Goal: Information Seeking & Learning: Find specific page/section

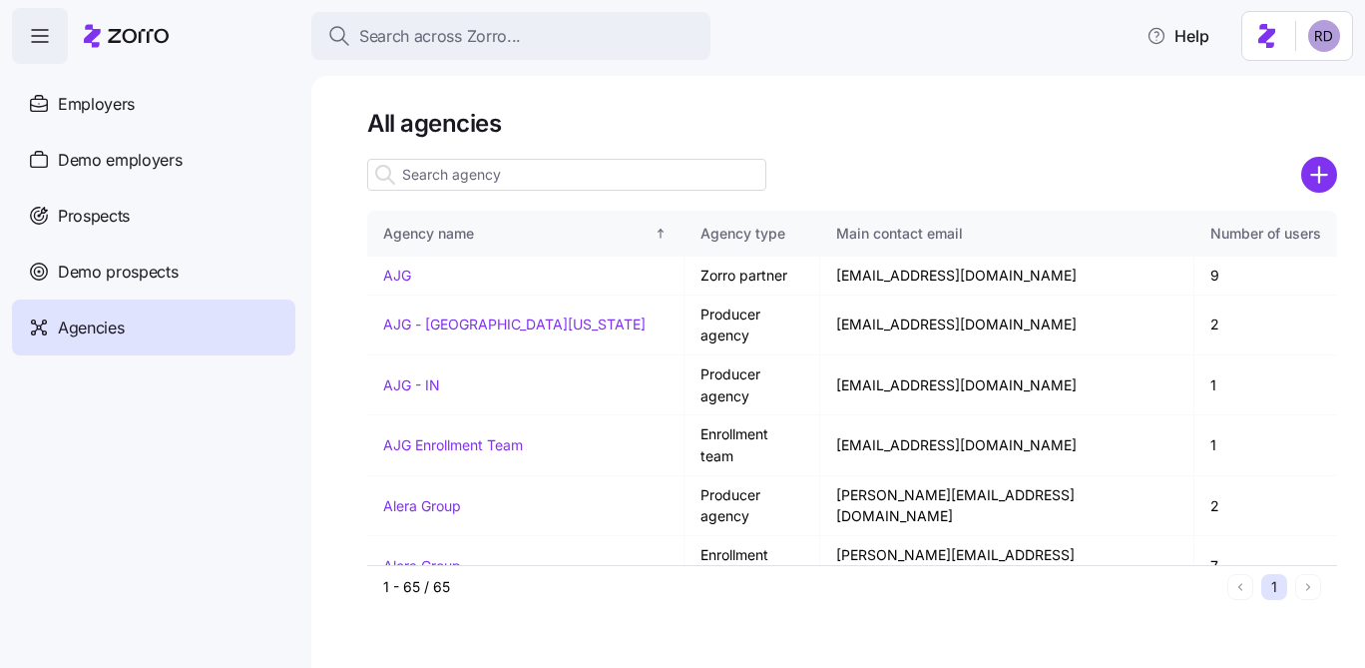
click at [1316, 47] on html "Search across Zorro... Help Employers Demo employers Prospects Demo prospects A…" at bounding box center [682, 328] width 1365 height 656
click at [1073, 131] on html "Search across Zorro... Help Employers Demo employers Prospects Demo prospects A…" at bounding box center [682, 328] width 1365 height 656
click at [129, 115] on span "Employers" at bounding box center [96, 104] width 77 height 25
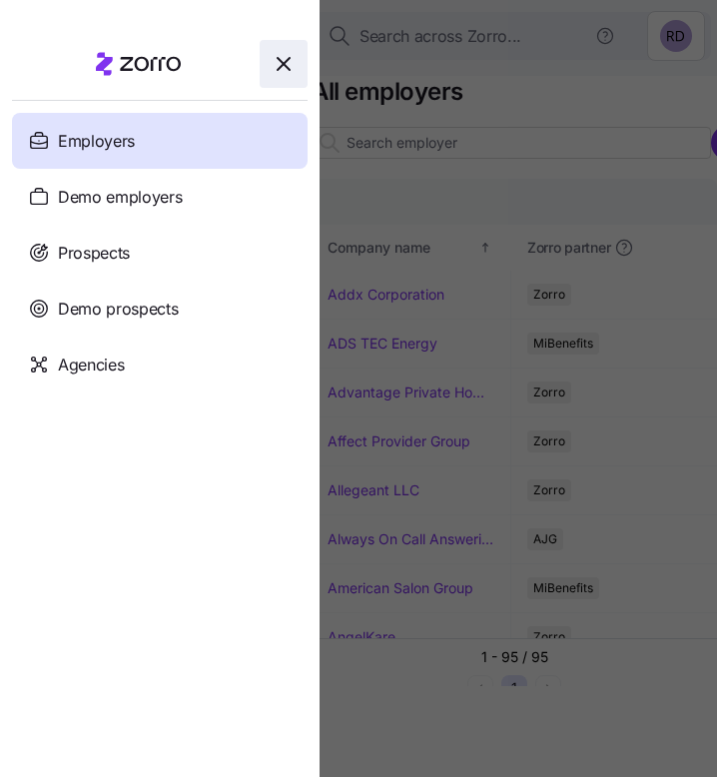
click at [280, 51] on span "button" at bounding box center [284, 64] width 46 height 46
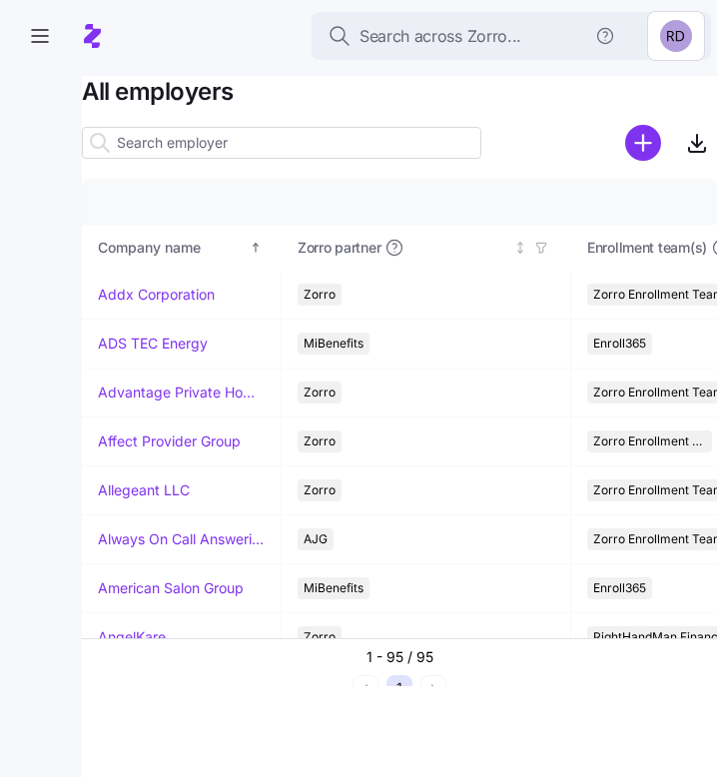
click at [278, 148] on input at bounding box center [281, 143] width 399 height 32
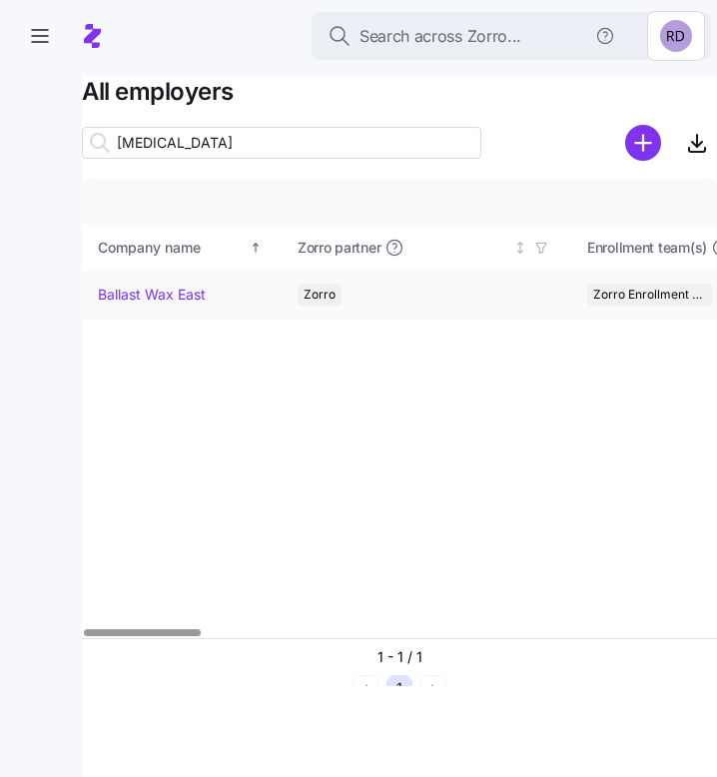
type input "[MEDICAL_DATA]"
click at [166, 285] on link "Ballast Wax East" at bounding box center [152, 294] width 108 height 20
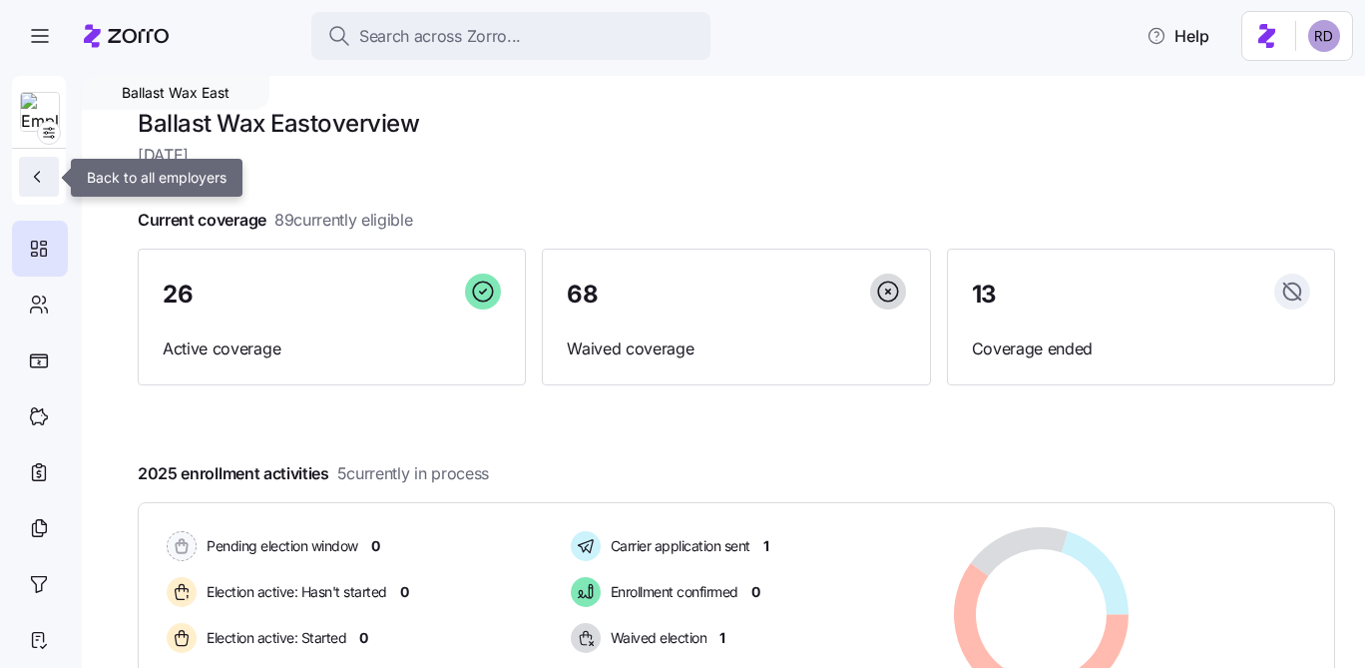
click at [56, 162] on button "button" at bounding box center [39, 177] width 40 height 40
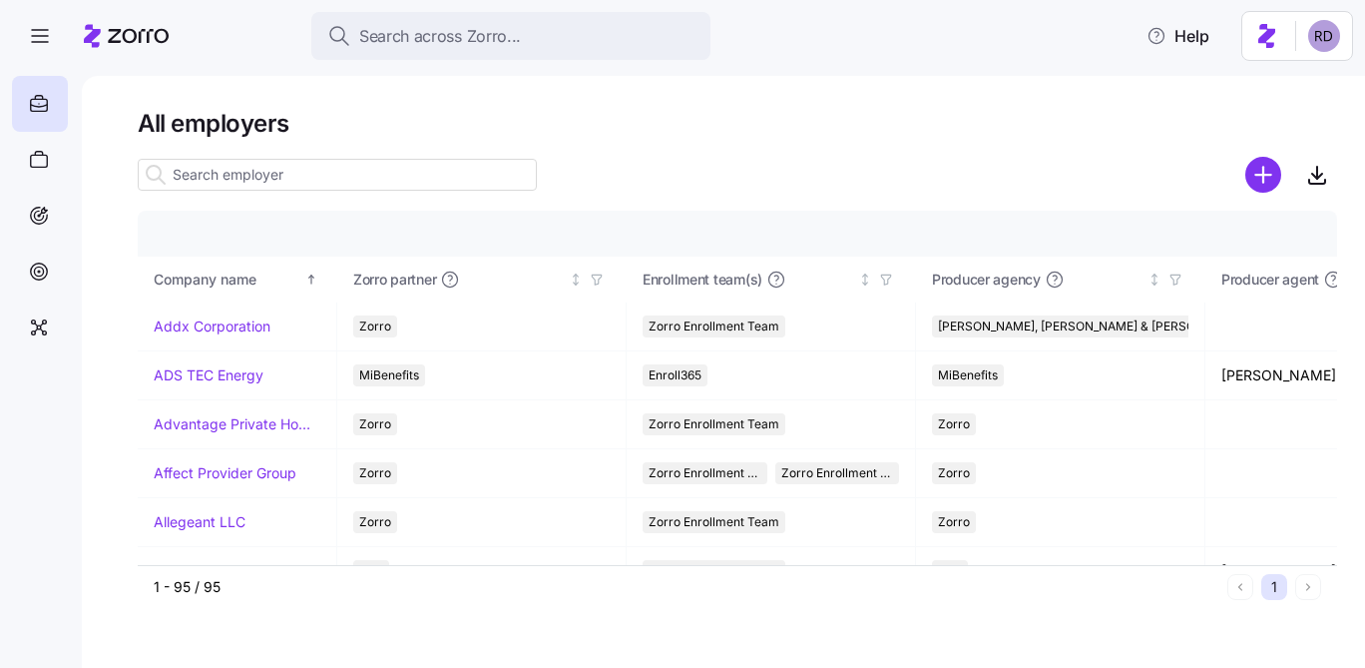
click at [366, 173] on input at bounding box center [337, 175] width 399 height 32
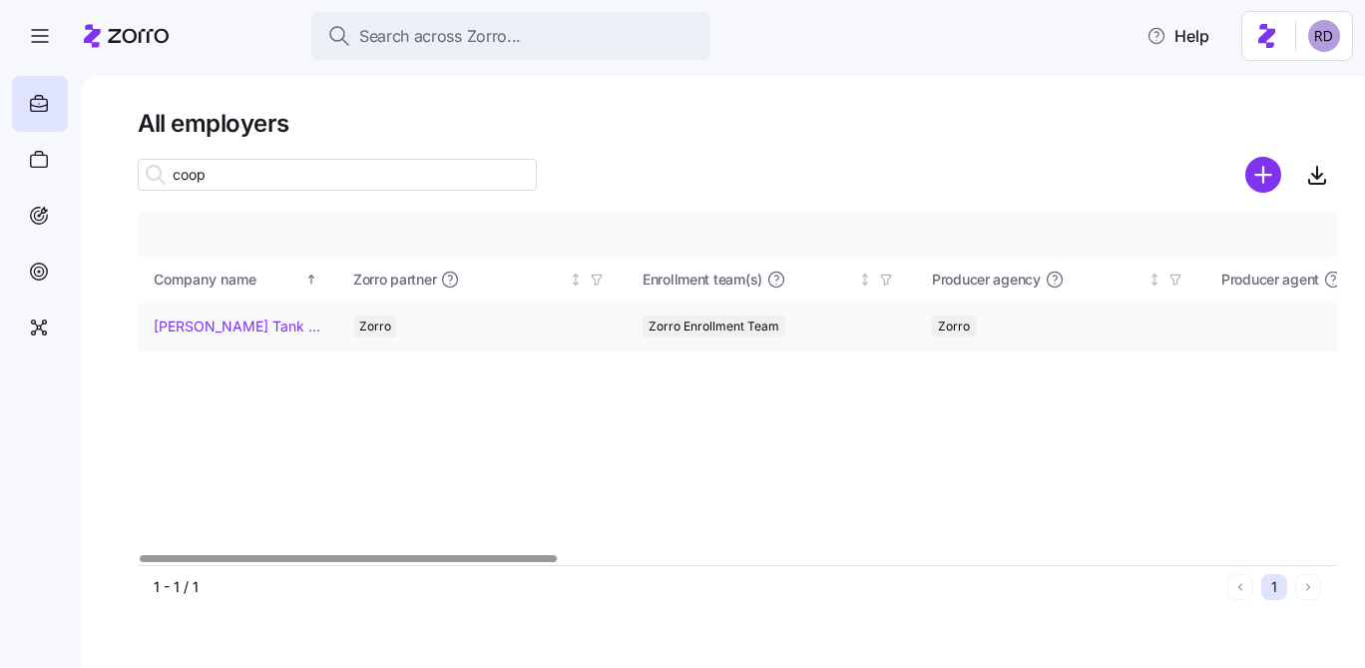
type input "coop"
click at [211, 330] on link "[PERSON_NAME] Tank & Welding Corp" at bounding box center [237, 326] width 167 height 20
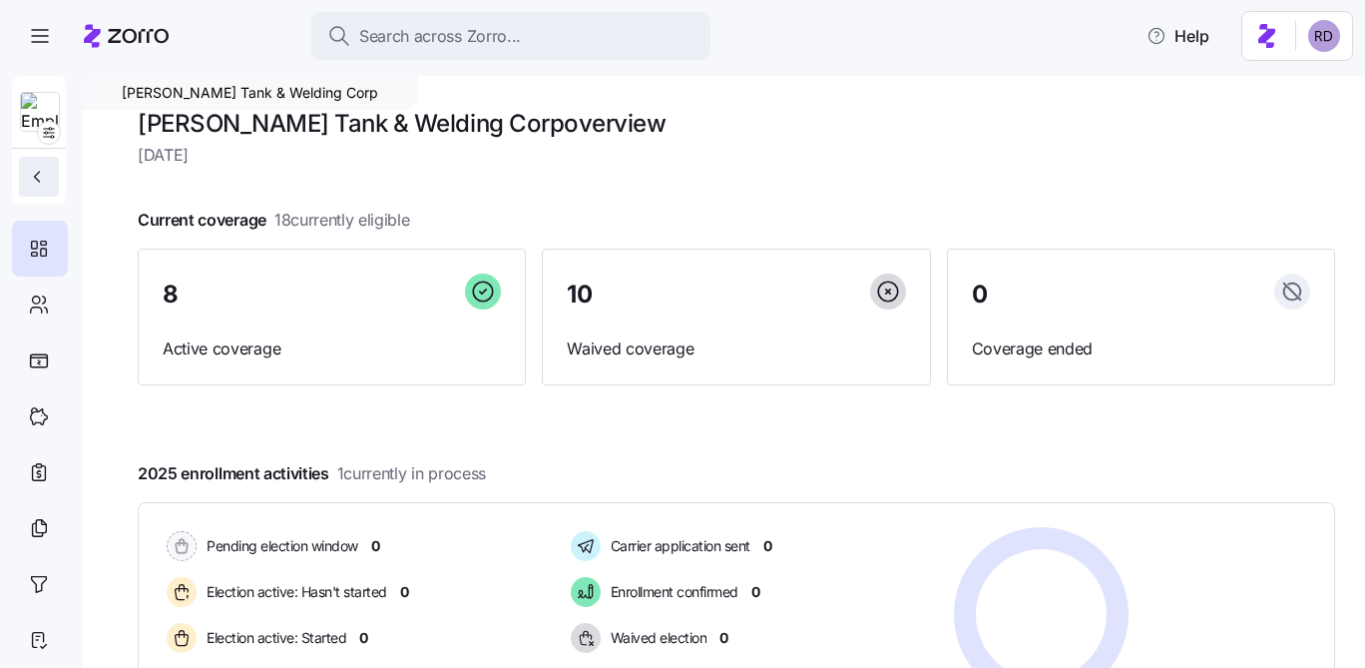
click at [54, 164] on button "button" at bounding box center [39, 177] width 40 height 40
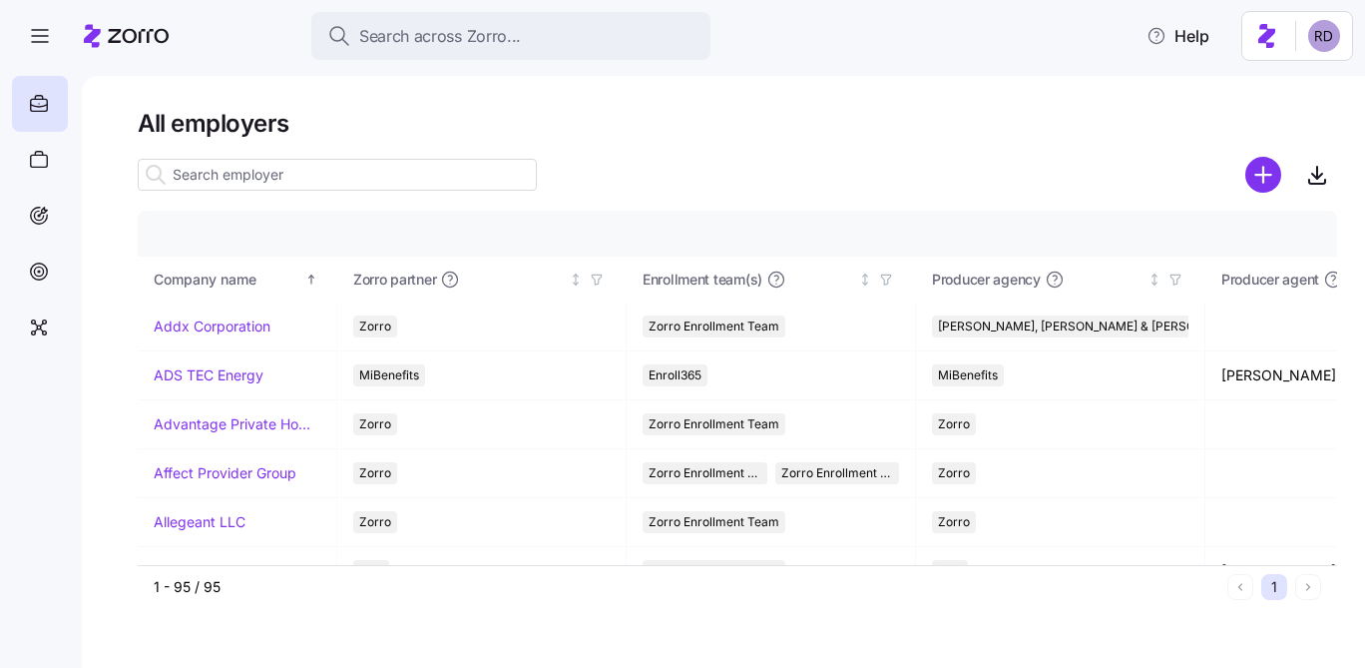
click at [274, 171] on input at bounding box center [337, 175] width 399 height 32
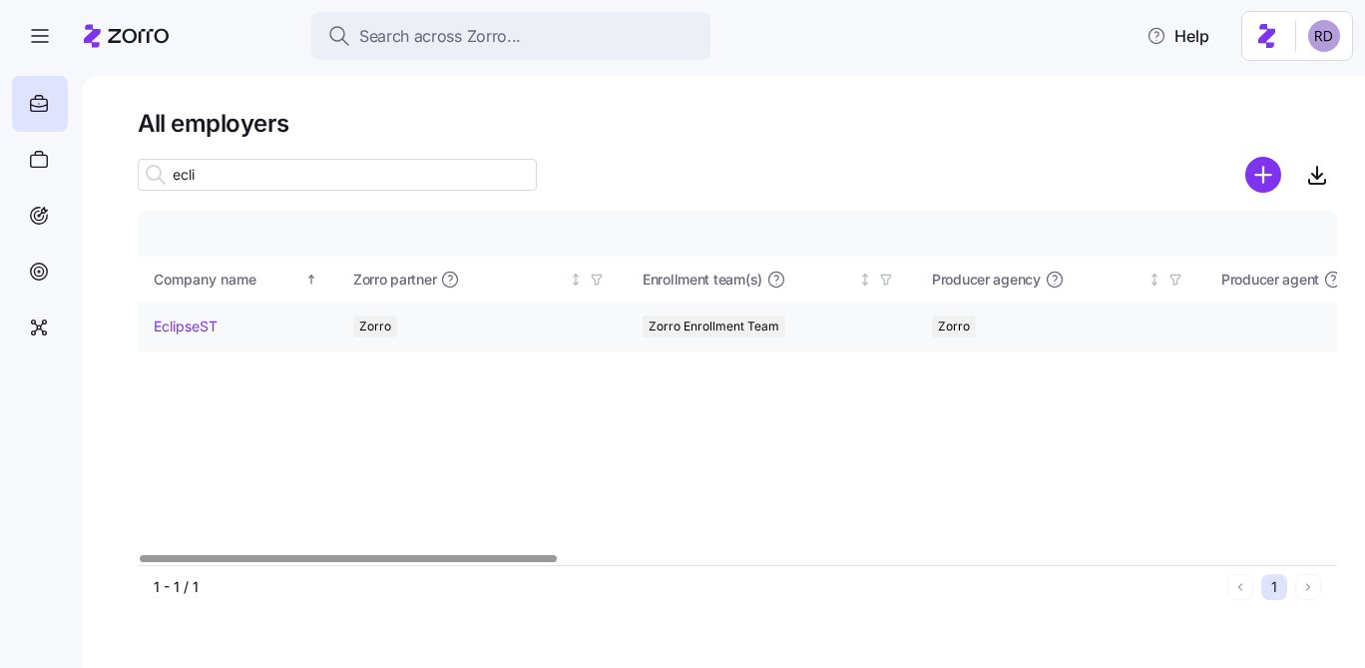
type input "ecli"
click at [167, 334] on link "EclipseST" at bounding box center [186, 326] width 64 height 20
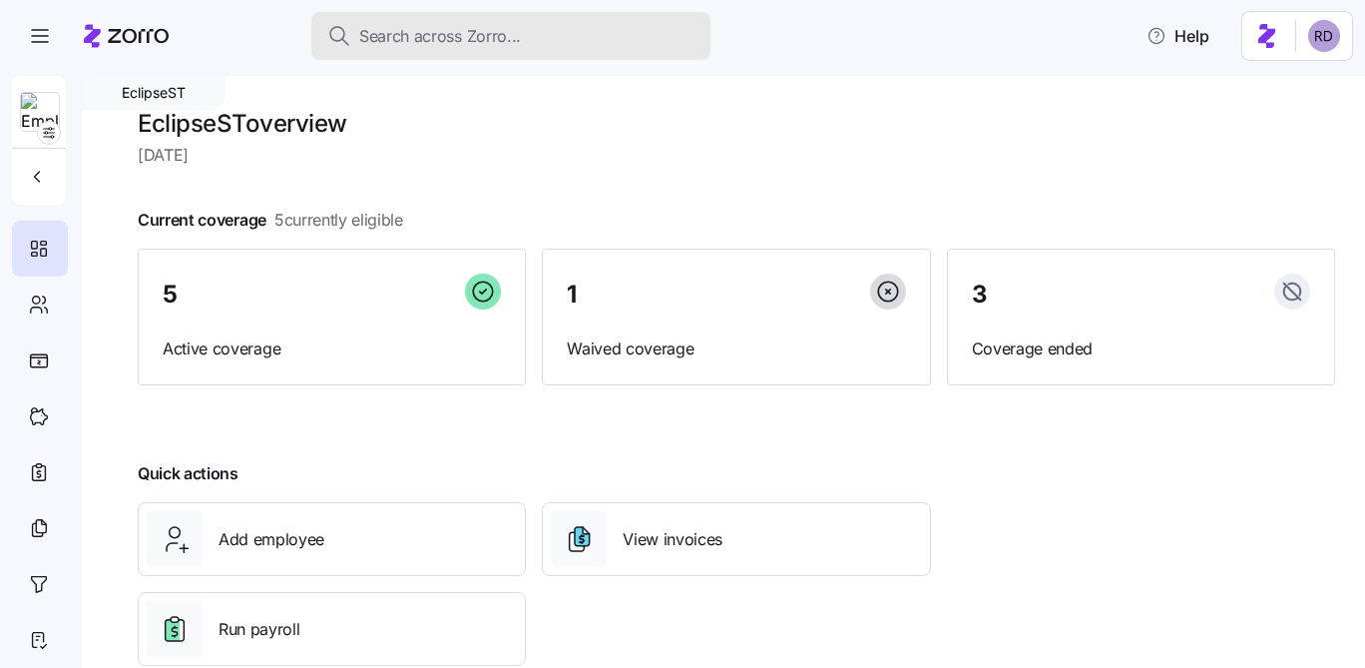
click at [382, 48] on span "Search across Zorro..." at bounding box center [440, 36] width 162 height 25
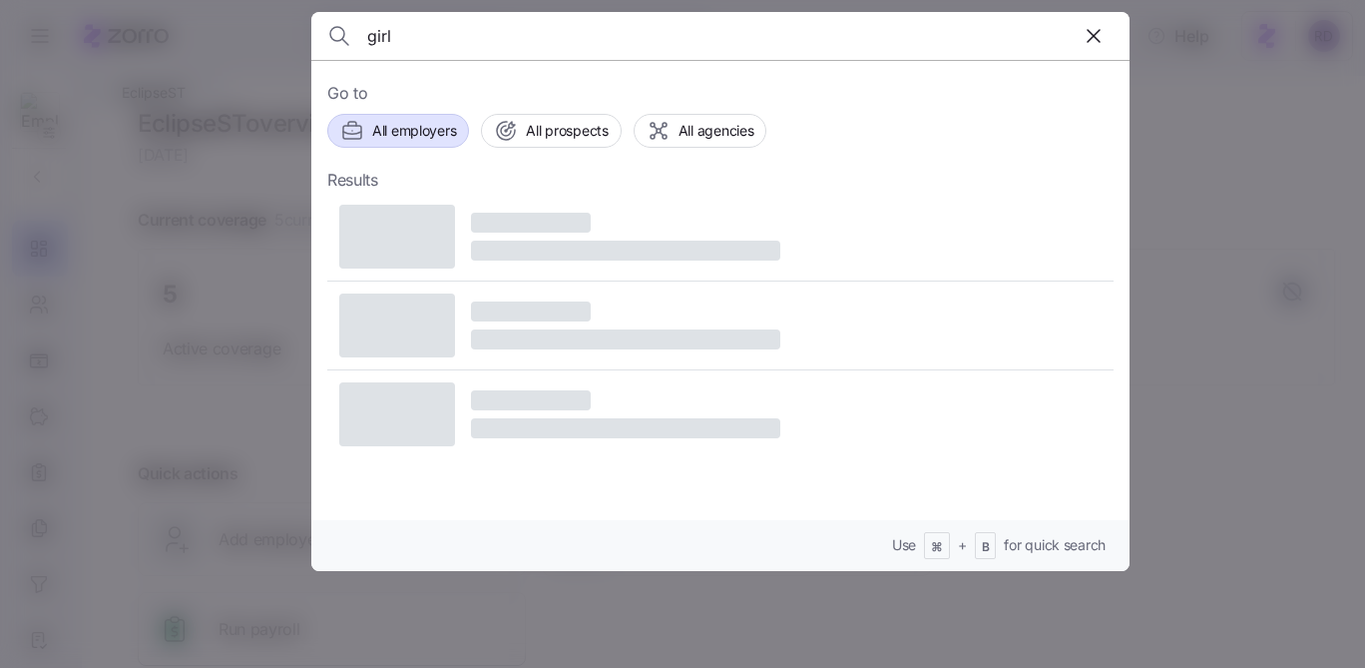
type input "girl"
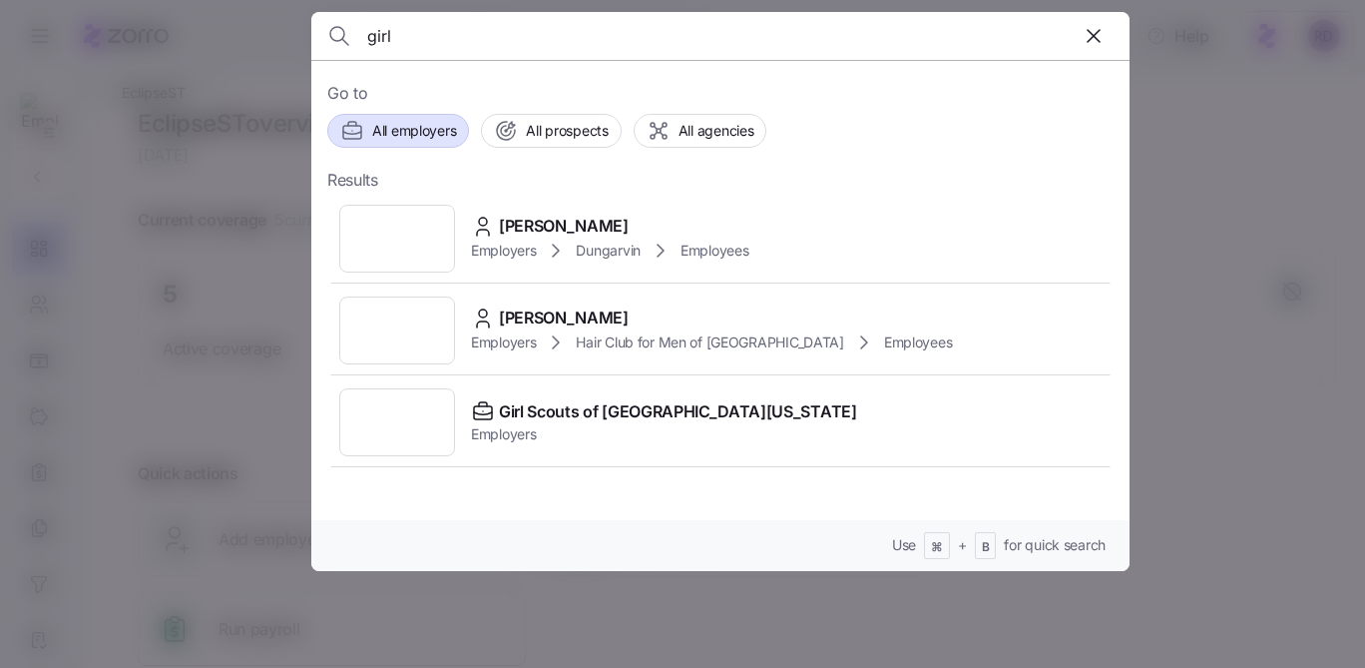
click at [423, 130] on span "All employers" at bounding box center [414, 131] width 84 height 20
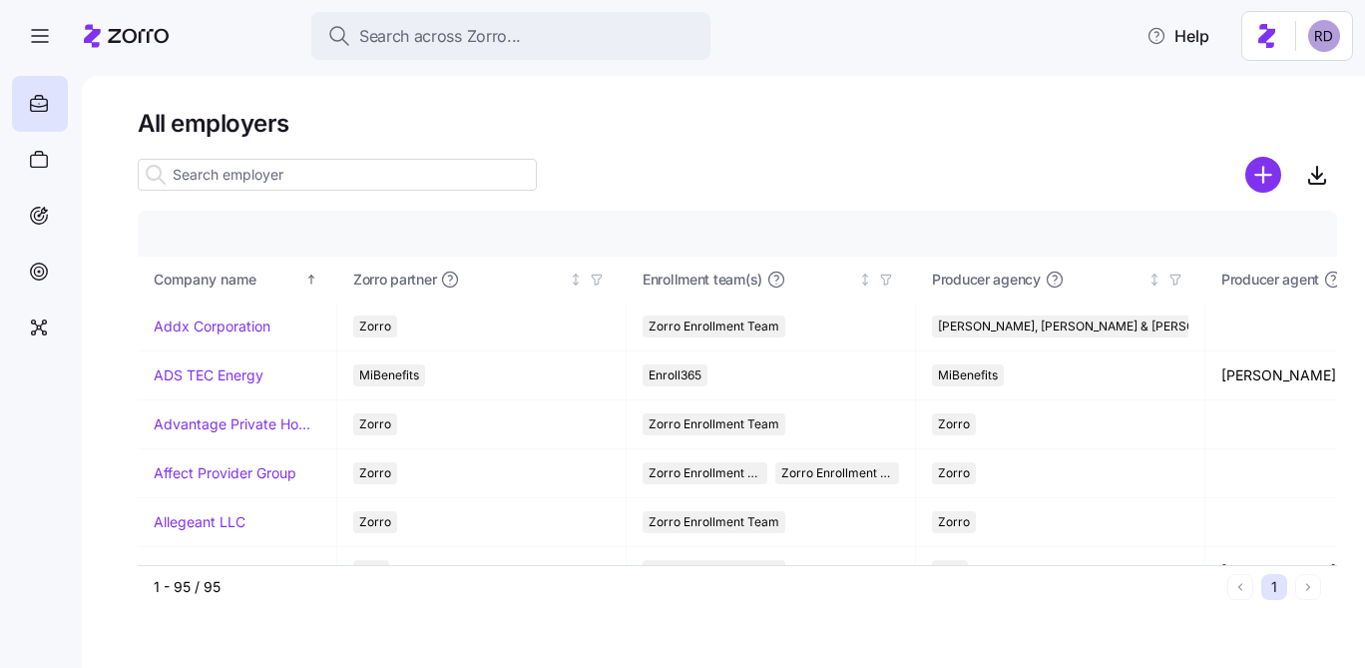
click at [358, 170] on input at bounding box center [337, 175] width 399 height 32
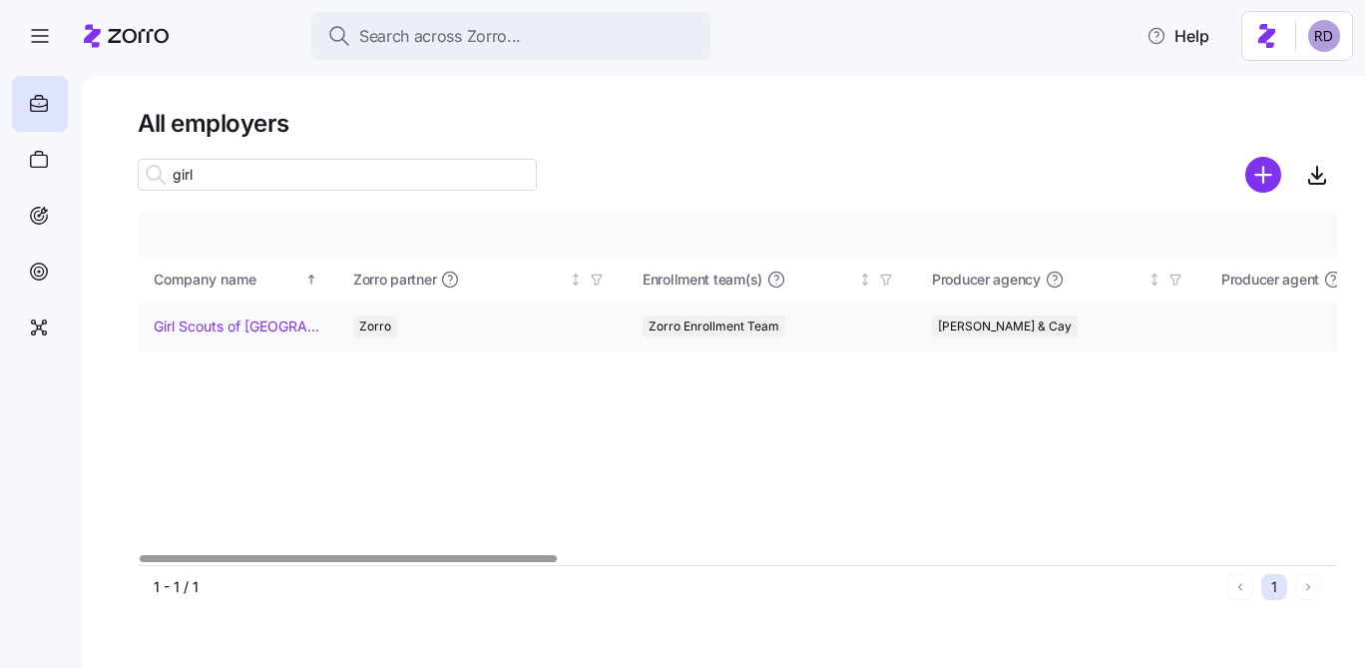
type input "girl"
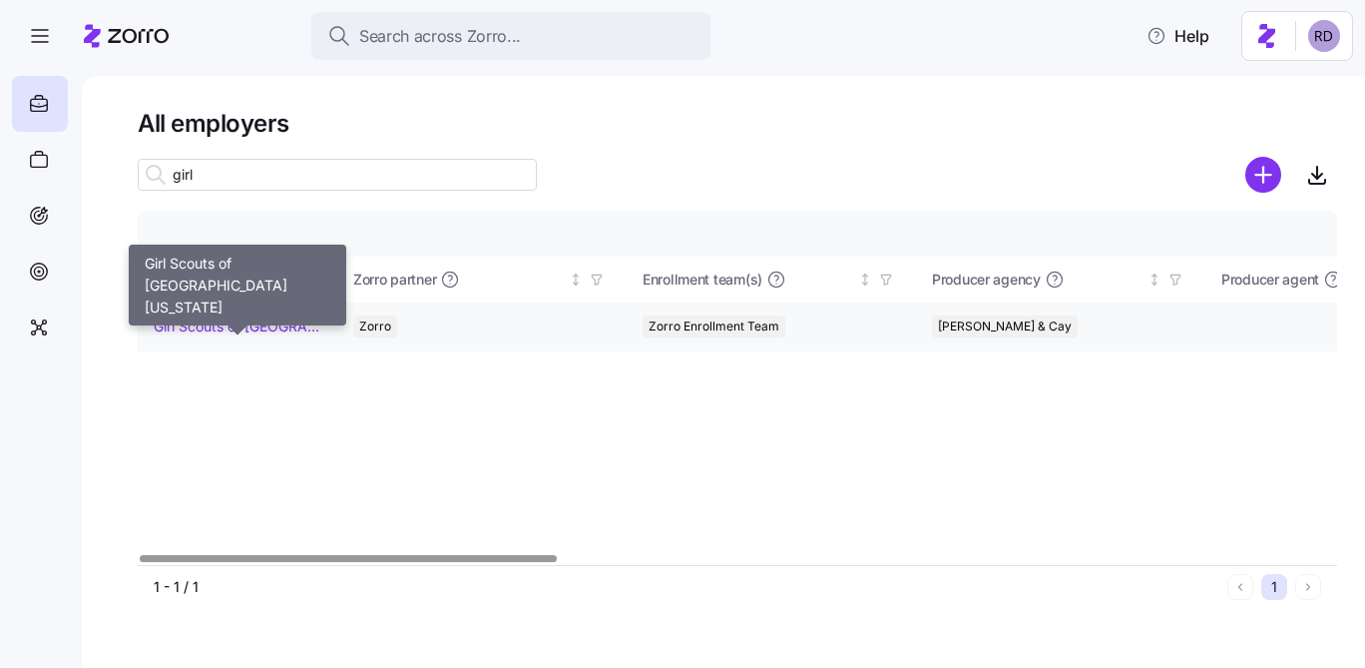
click at [259, 317] on link "Girl Scouts of [GEOGRAPHIC_DATA][US_STATE]" at bounding box center [237, 326] width 167 height 20
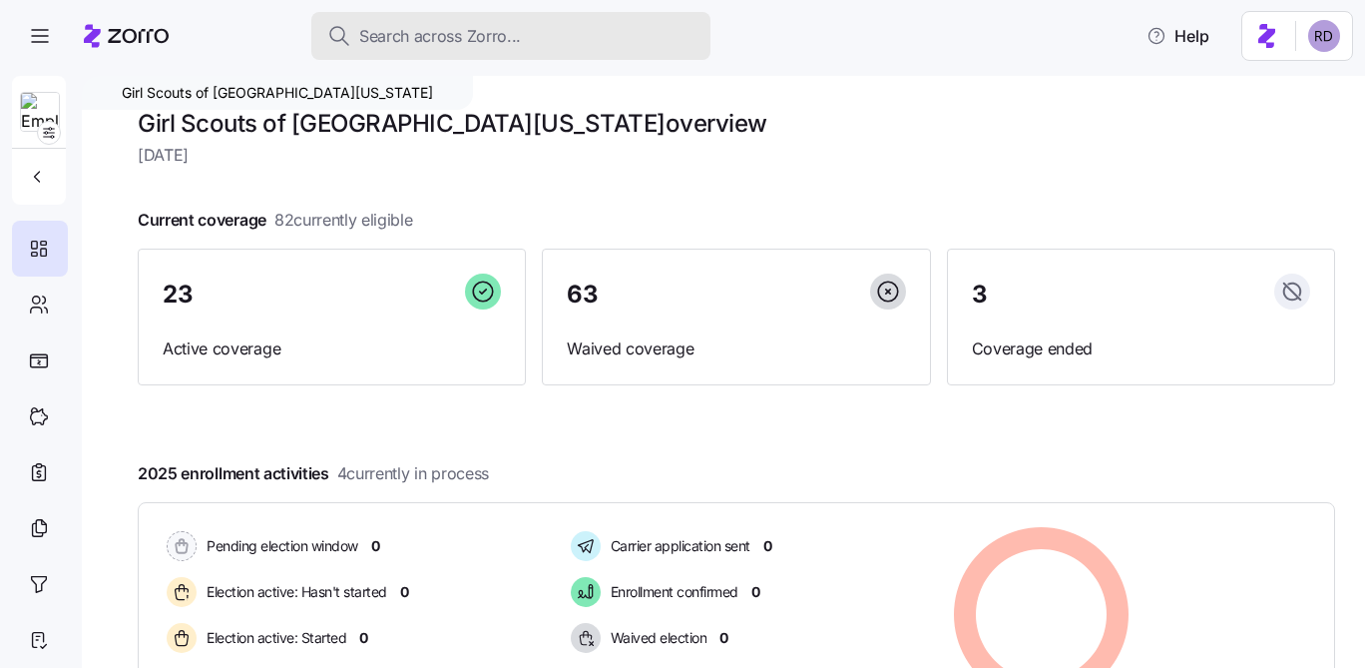
click at [404, 39] on span "Search across Zorro..." at bounding box center [440, 36] width 162 height 25
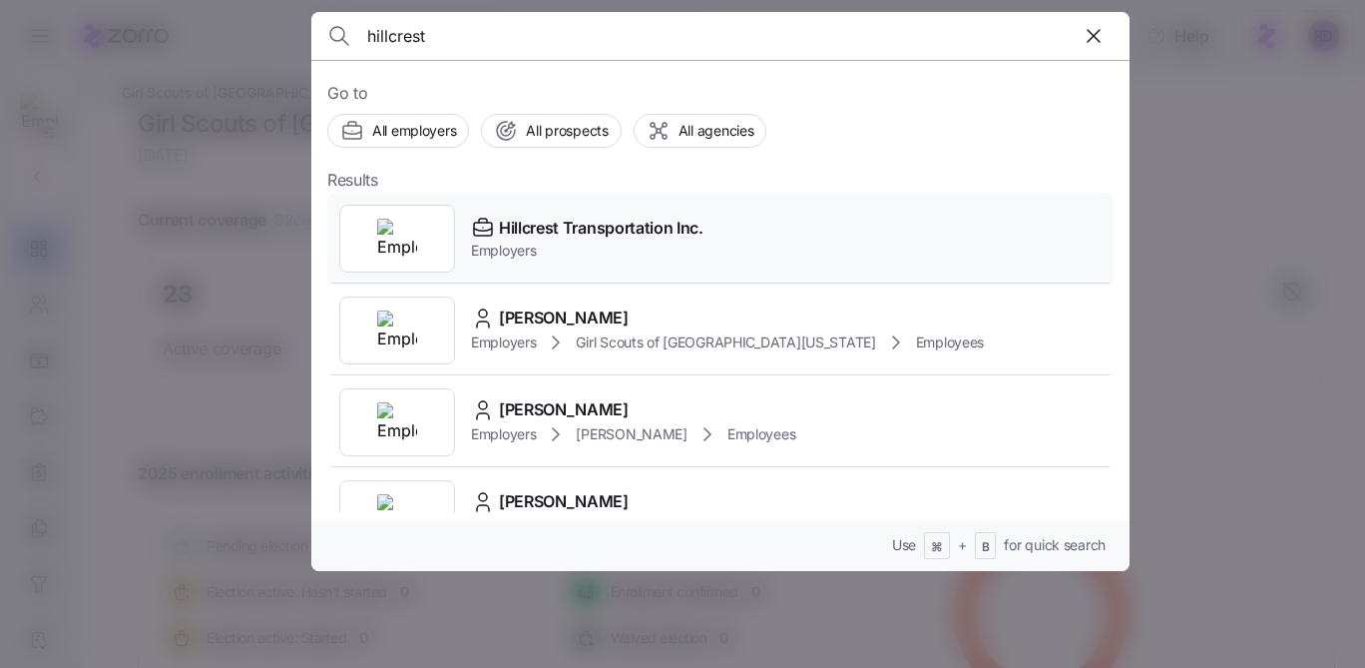
type input "hillcrest"
click at [718, 227] on div "Hillcrest Transportation Inc. Employers" at bounding box center [720, 239] width 787 height 92
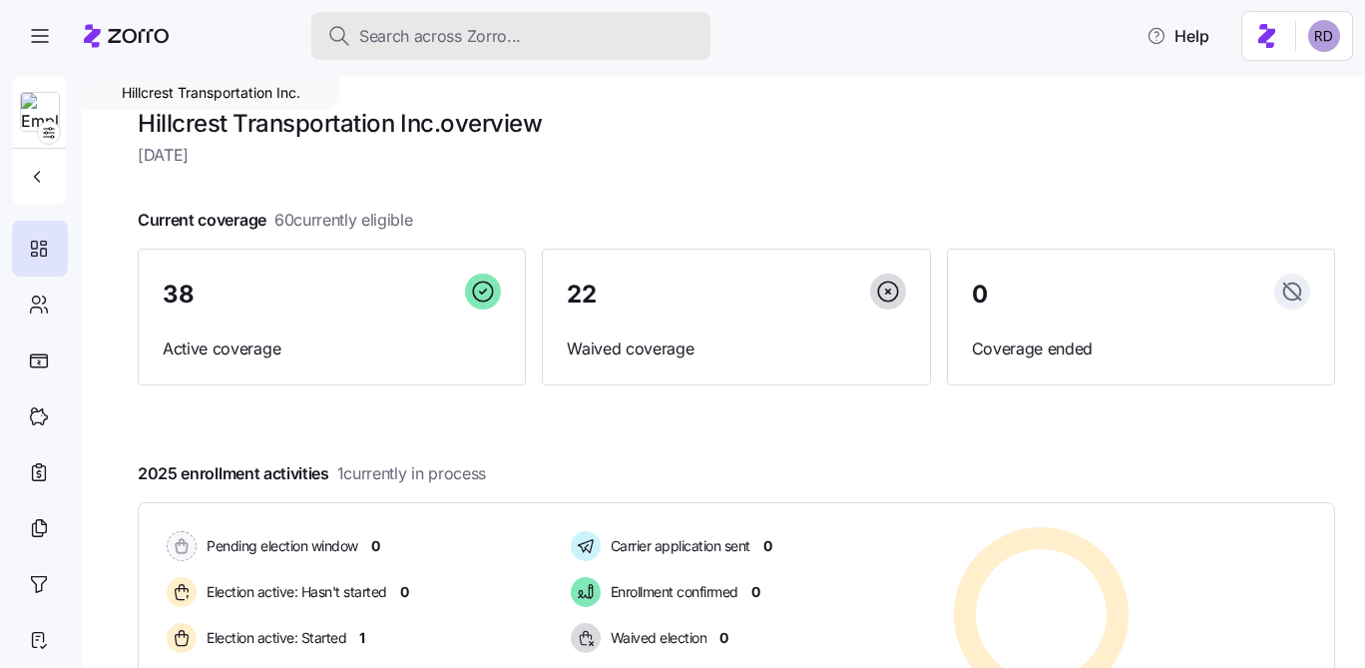
click at [524, 17] on button "Search across Zorro..." at bounding box center [510, 36] width 399 height 48
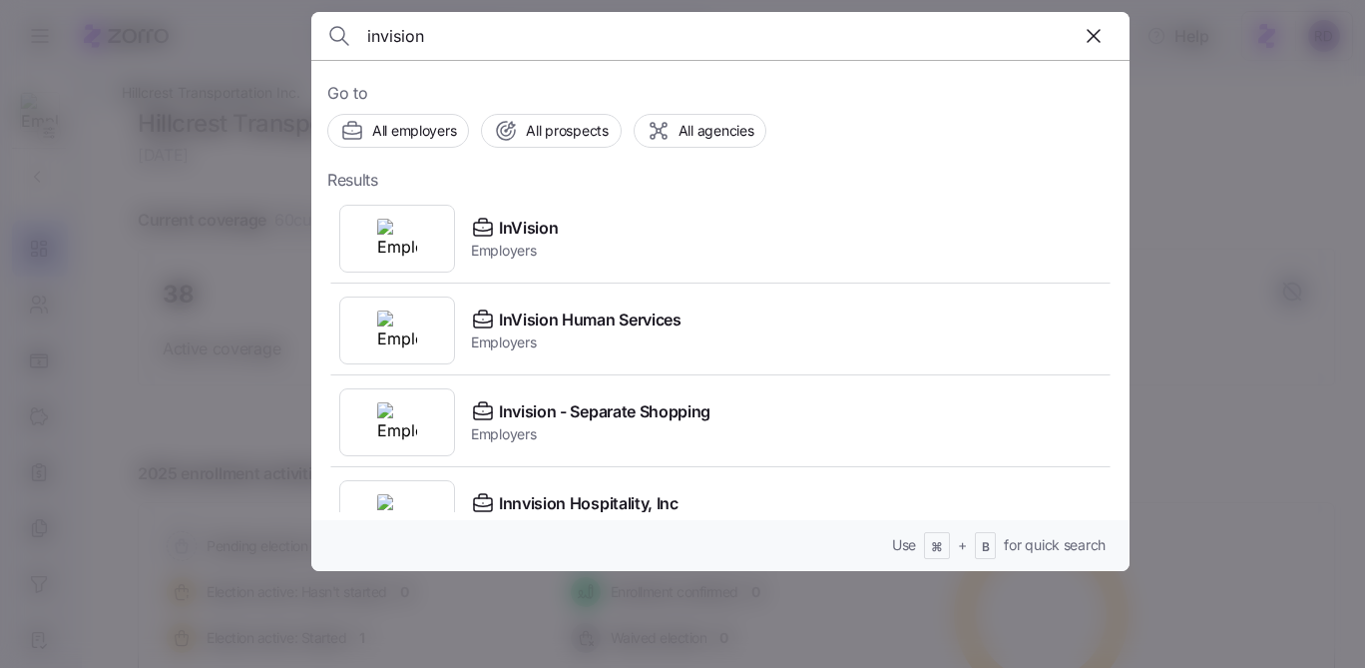
type input "invision"
click at [759, 330] on div "InVision Human Services Employers" at bounding box center [720, 330] width 787 height 92
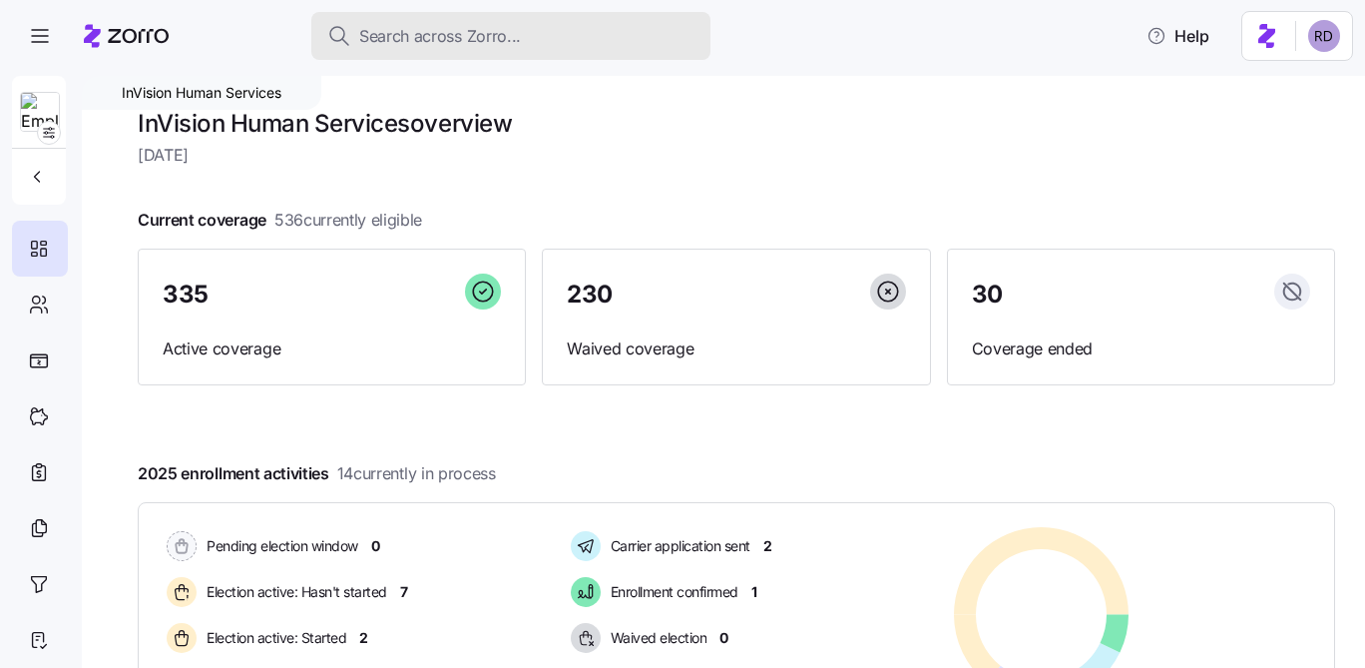
click at [546, 20] on button "Search across Zorro..." at bounding box center [510, 36] width 399 height 48
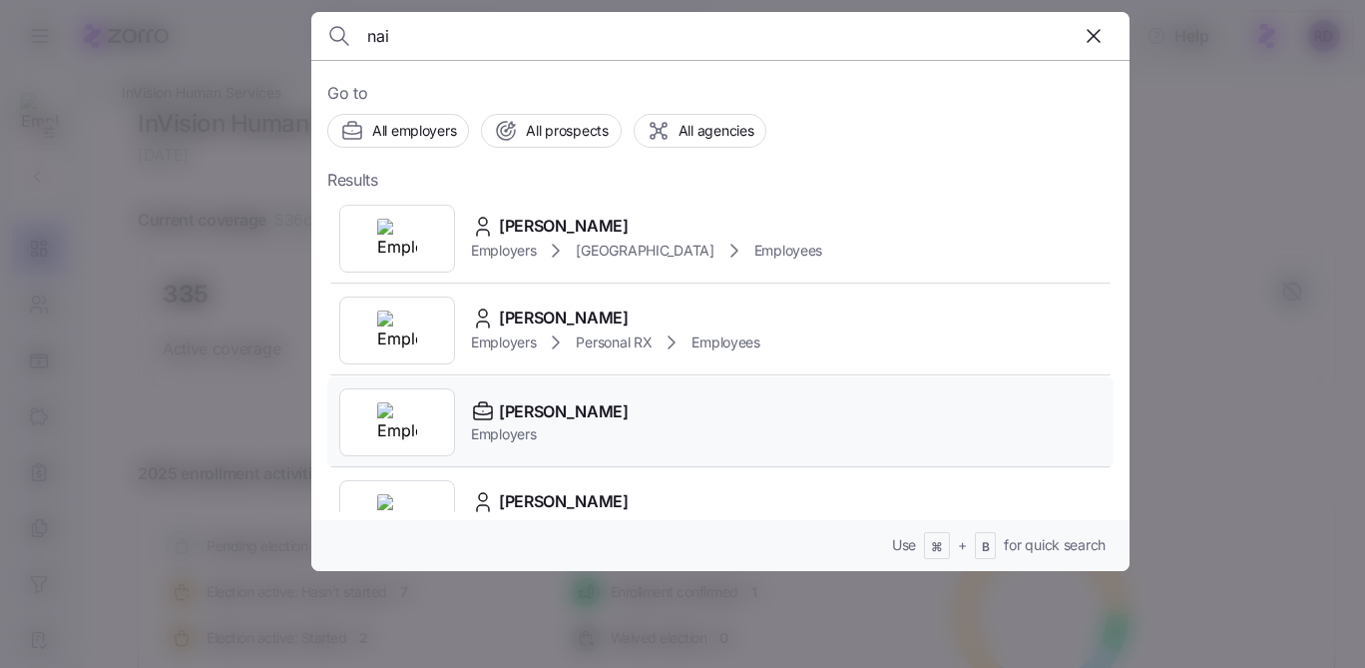
type input "nai"
click at [782, 426] on div "[PERSON_NAME] Employers" at bounding box center [720, 422] width 787 height 92
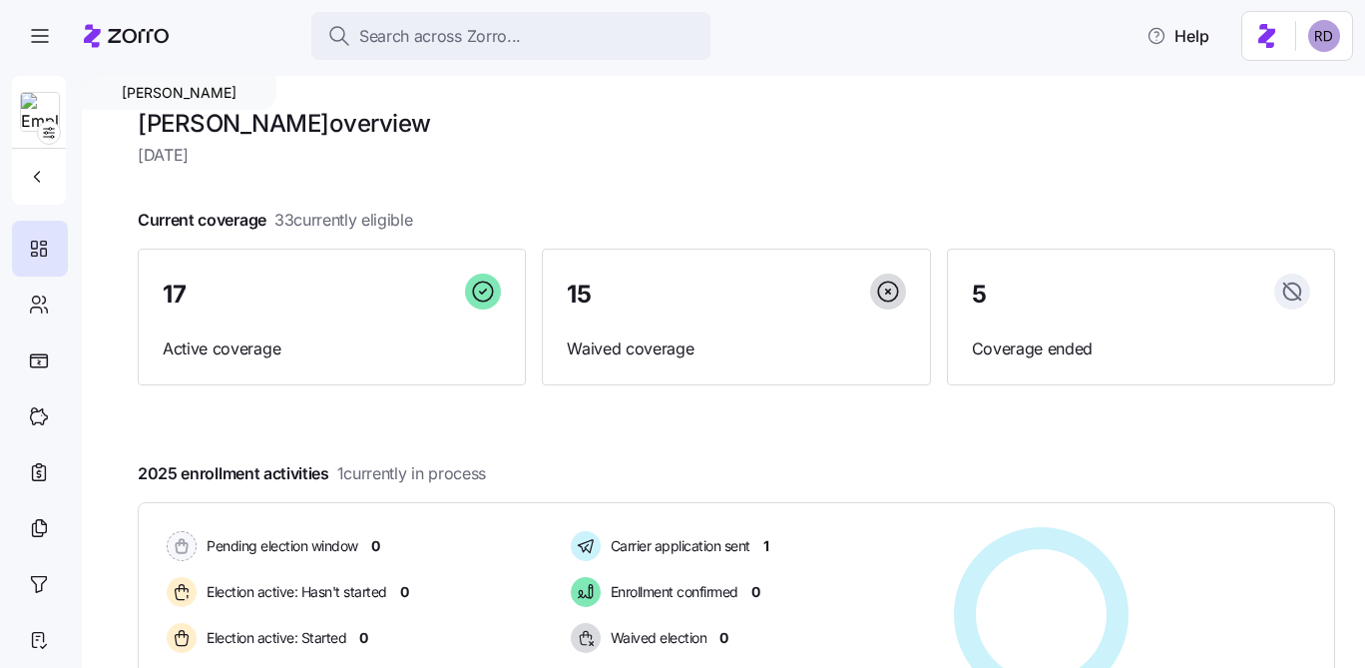
click at [489, 11] on div "Search across Zorro... Help" at bounding box center [683, 36] width 1342 height 56
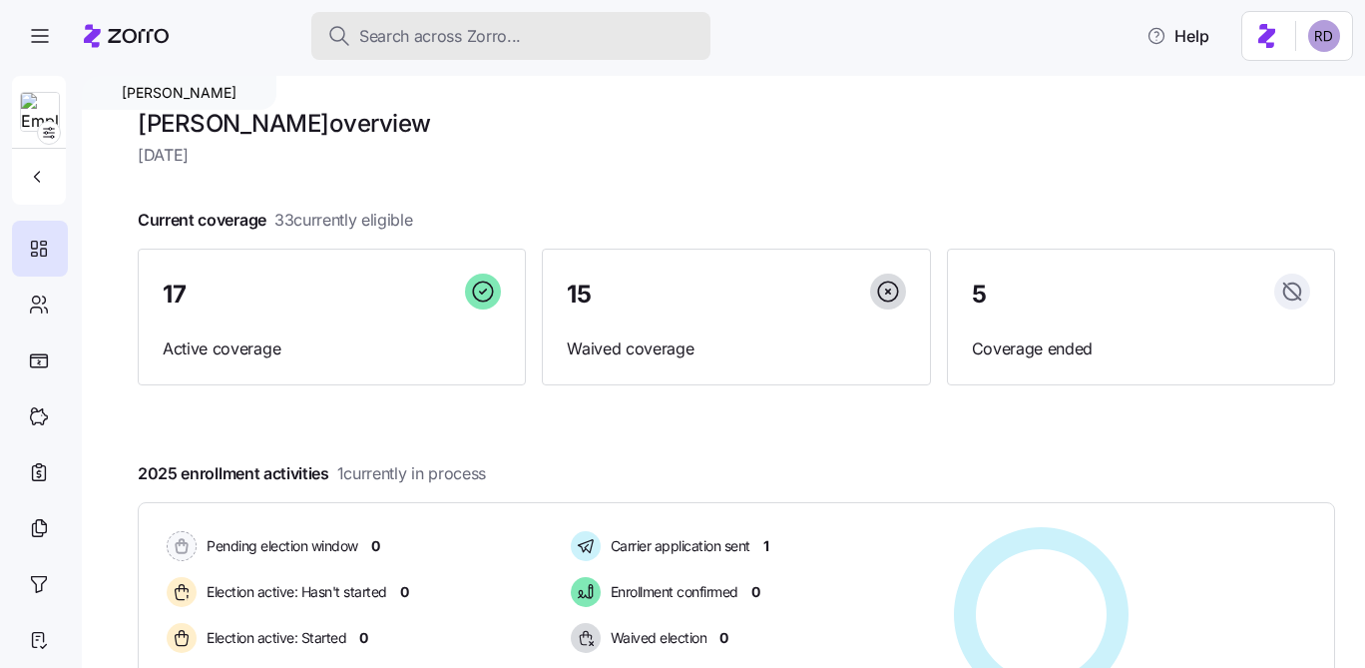
click at [484, 25] on span "Search across Zorro..." at bounding box center [440, 36] width 162 height 25
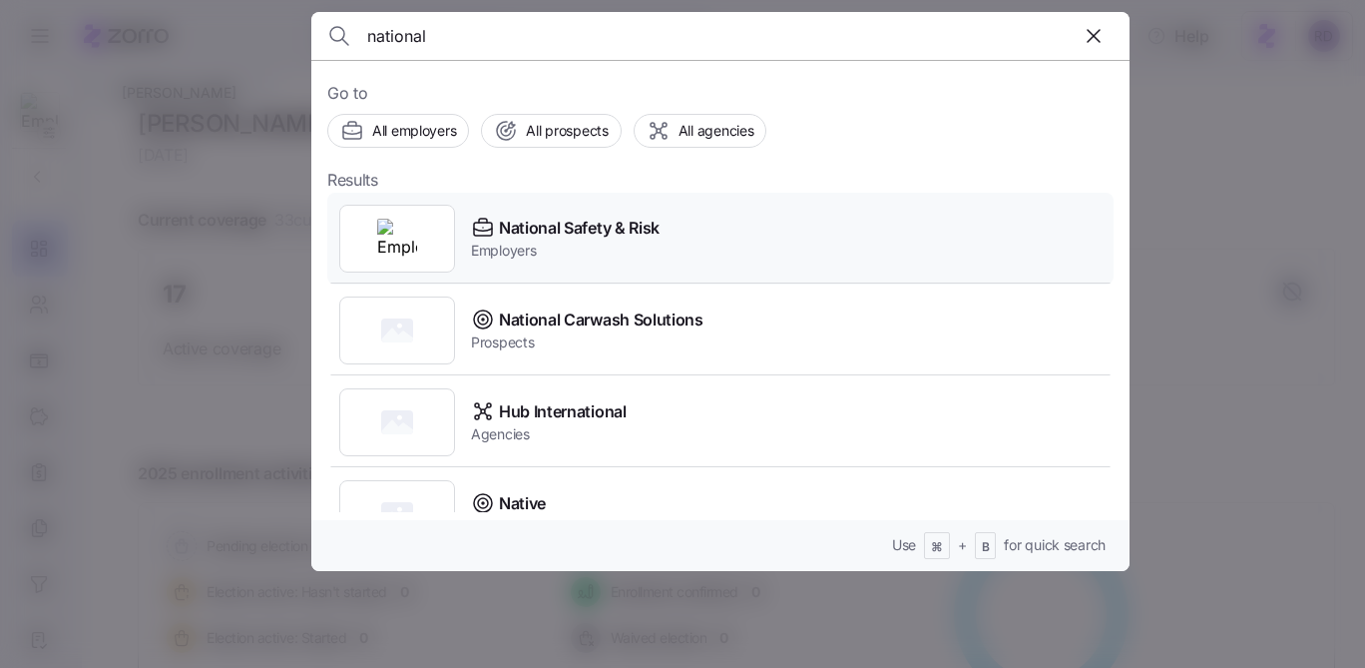
type input "national"
click at [735, 258] on div "National Safety & Risk Employers" at bounding box center [720, 239] width 787 height 92
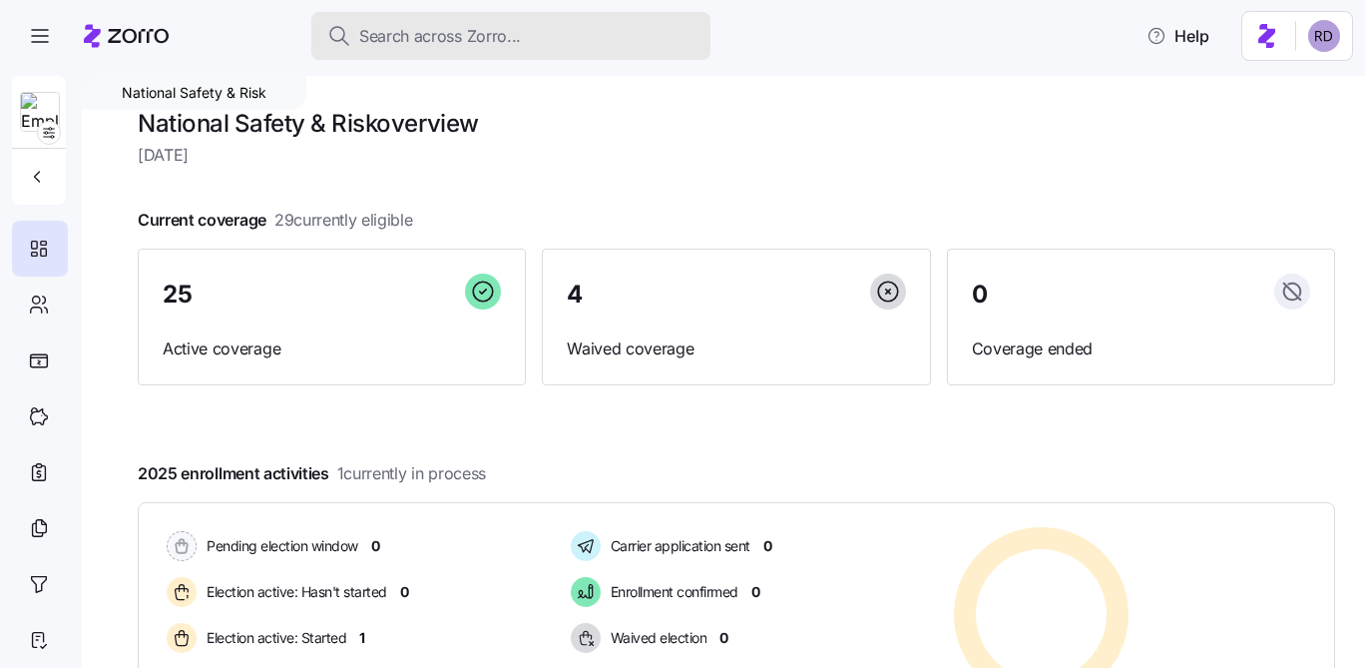
click at [490, 33] on span "Search across Zorro..." at bounding box center [440, 36] width 162 height 25
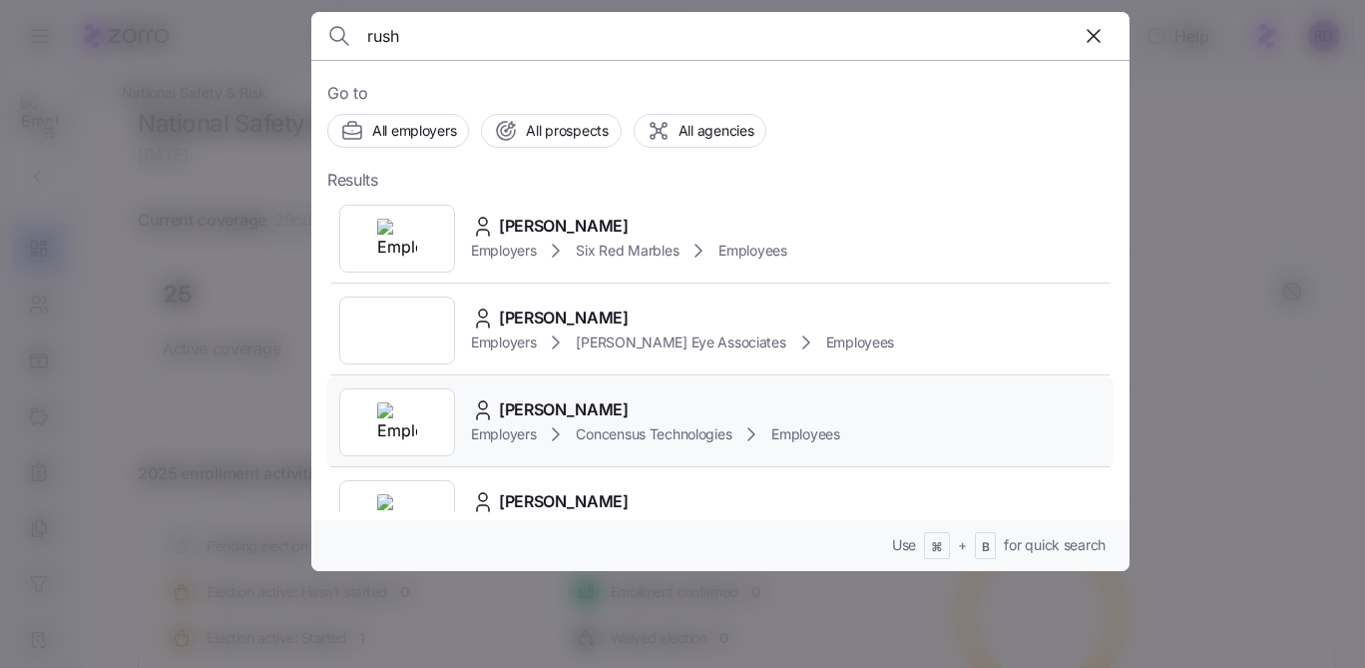
scroll to position [25, 0]
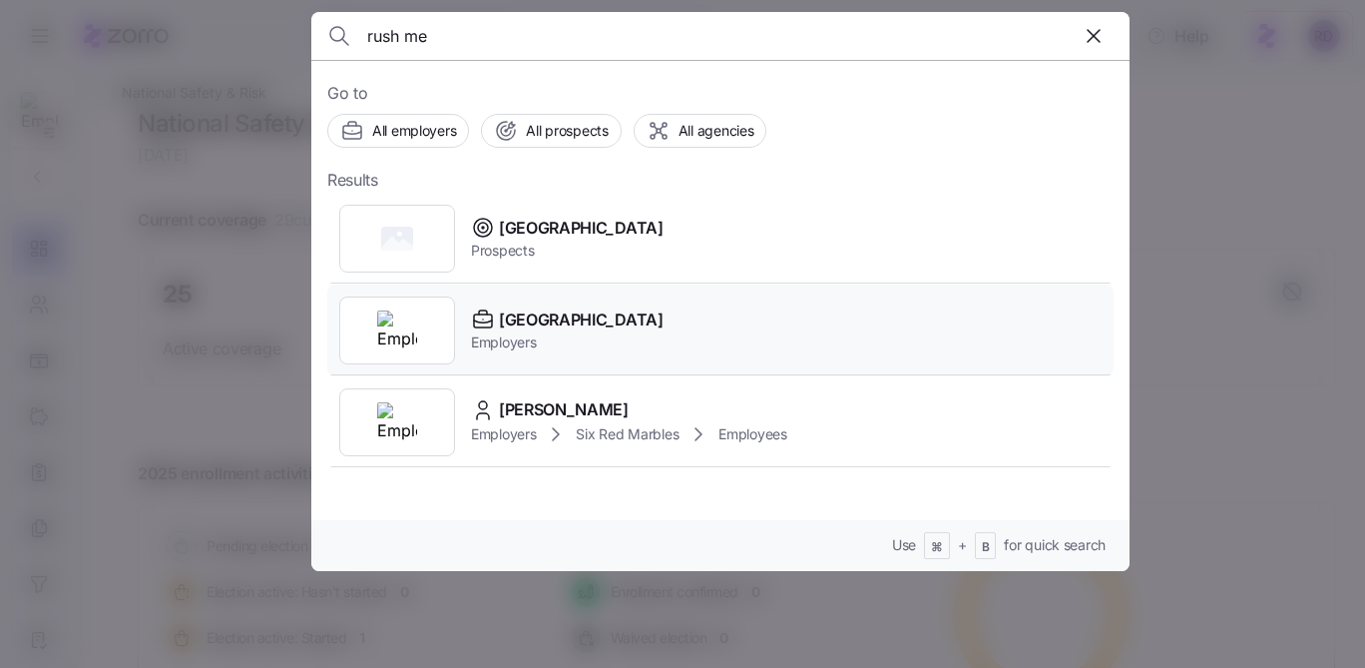
type input "rush me"
click at [711, 323] on div "[GEOGRAPHIC_DATA] Employers" at bounding box center [720, 330] width 787 height 92
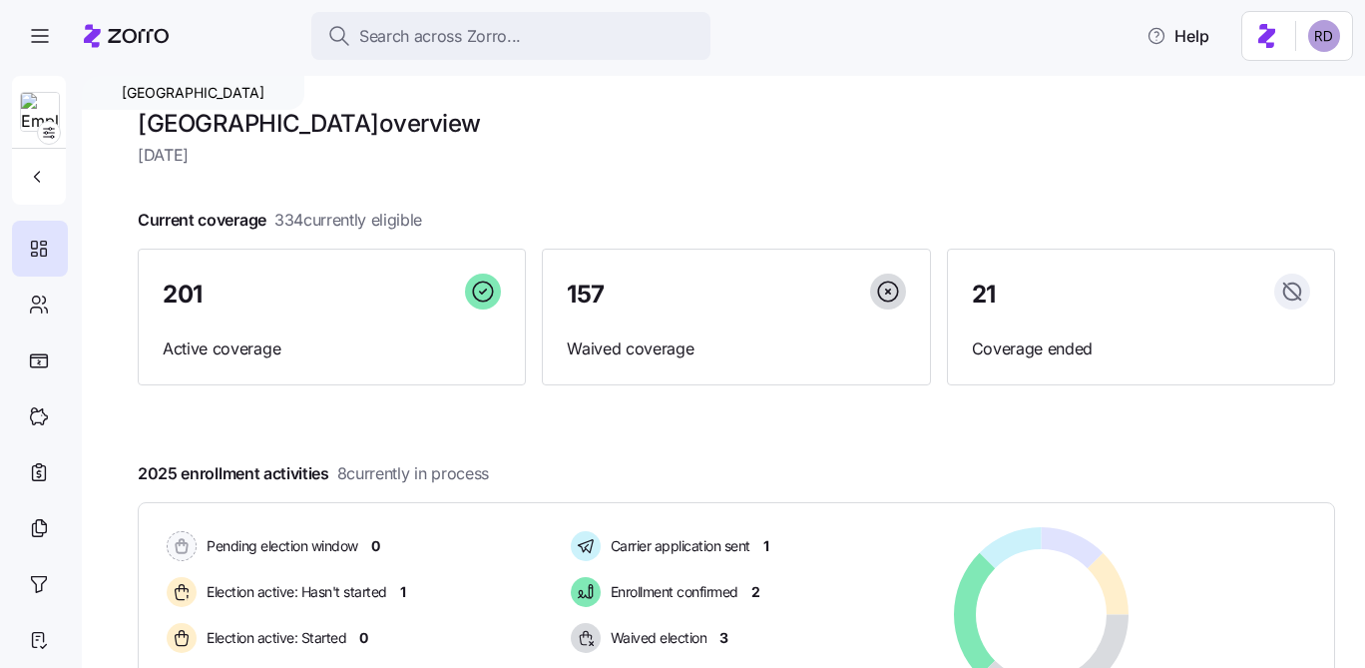
click at [556, 5] on header "Search across Zorro... Help" at bounding box center [682, 32] width 1365 height 64
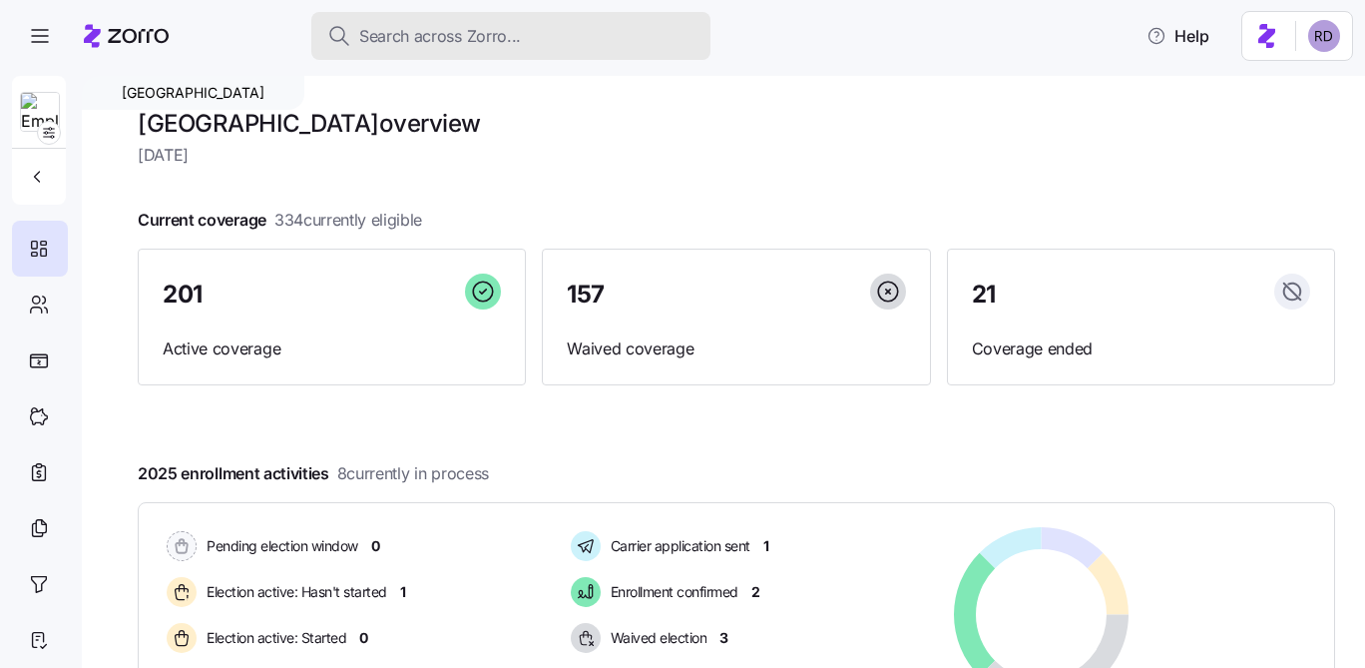
click at [547, 21] on button "Search across Zorro..." at bounding box center [510, 36] width 399 height 48
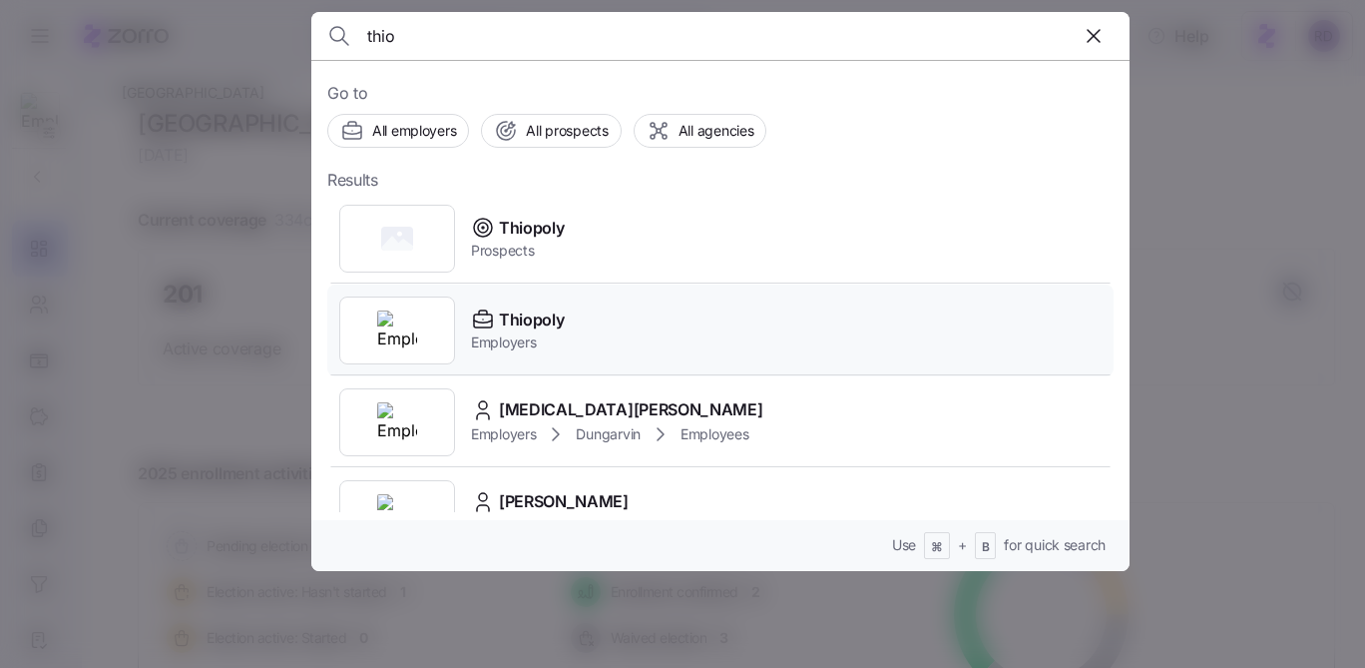
type input "thio"
click at [650, 315] on div "Thiopoly Employers" at bounding box center [720, 330] width 787 height 92
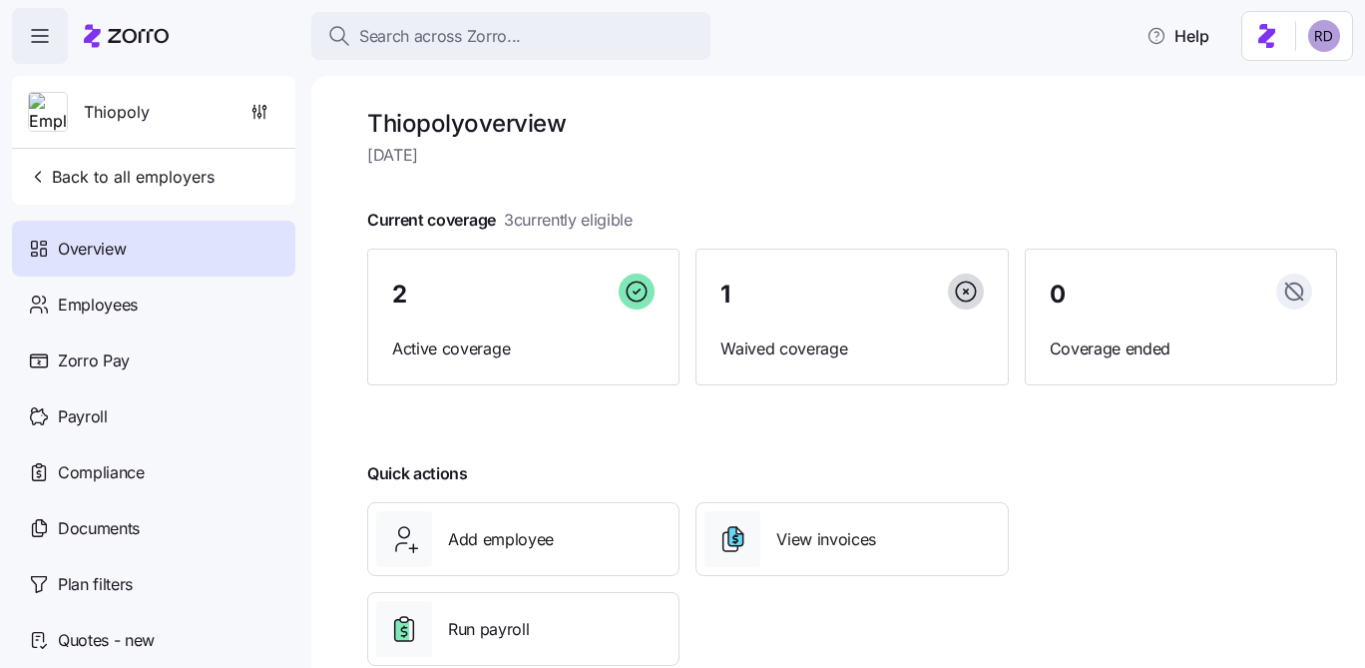
click at [1022, 105] on div "Thiopoly overview [DATE] Current coverage 3 currently eligible 2 Active coverag…" at bounding box center [838, 372] width 1054 height 592
click at [1321, 40] on html "Search across Zorro... Help Thiopoly Back to all employers Overview Employees Z…" at bounding box center [682, 328] width 1365 height 656
click at [1277, 122] on div "Log out" at bounding box center [1272, 122] width 78 height 22
